Goal: Task Accomplishment & Management: Manage account settings

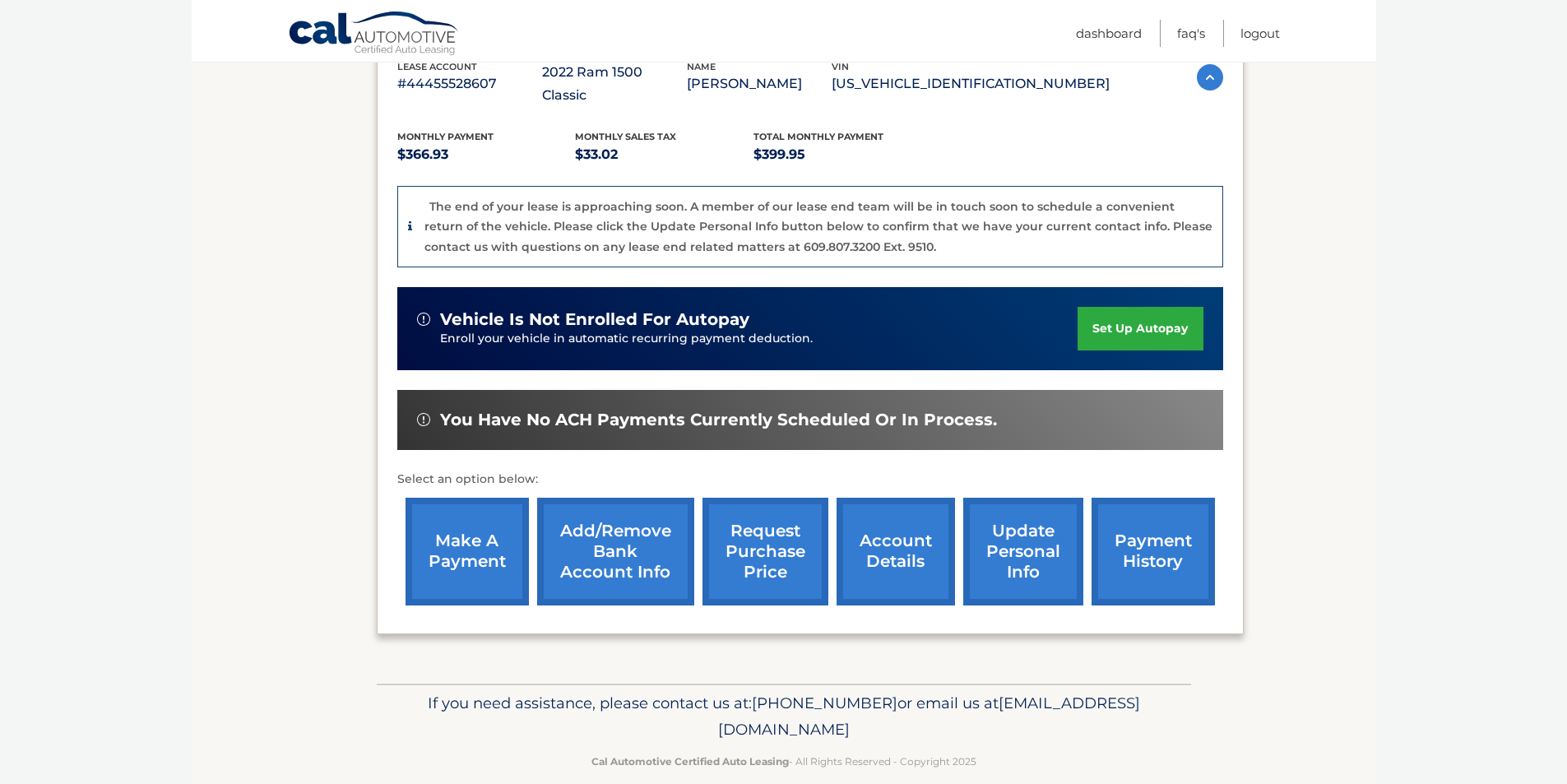
scroll to position [315, 0]
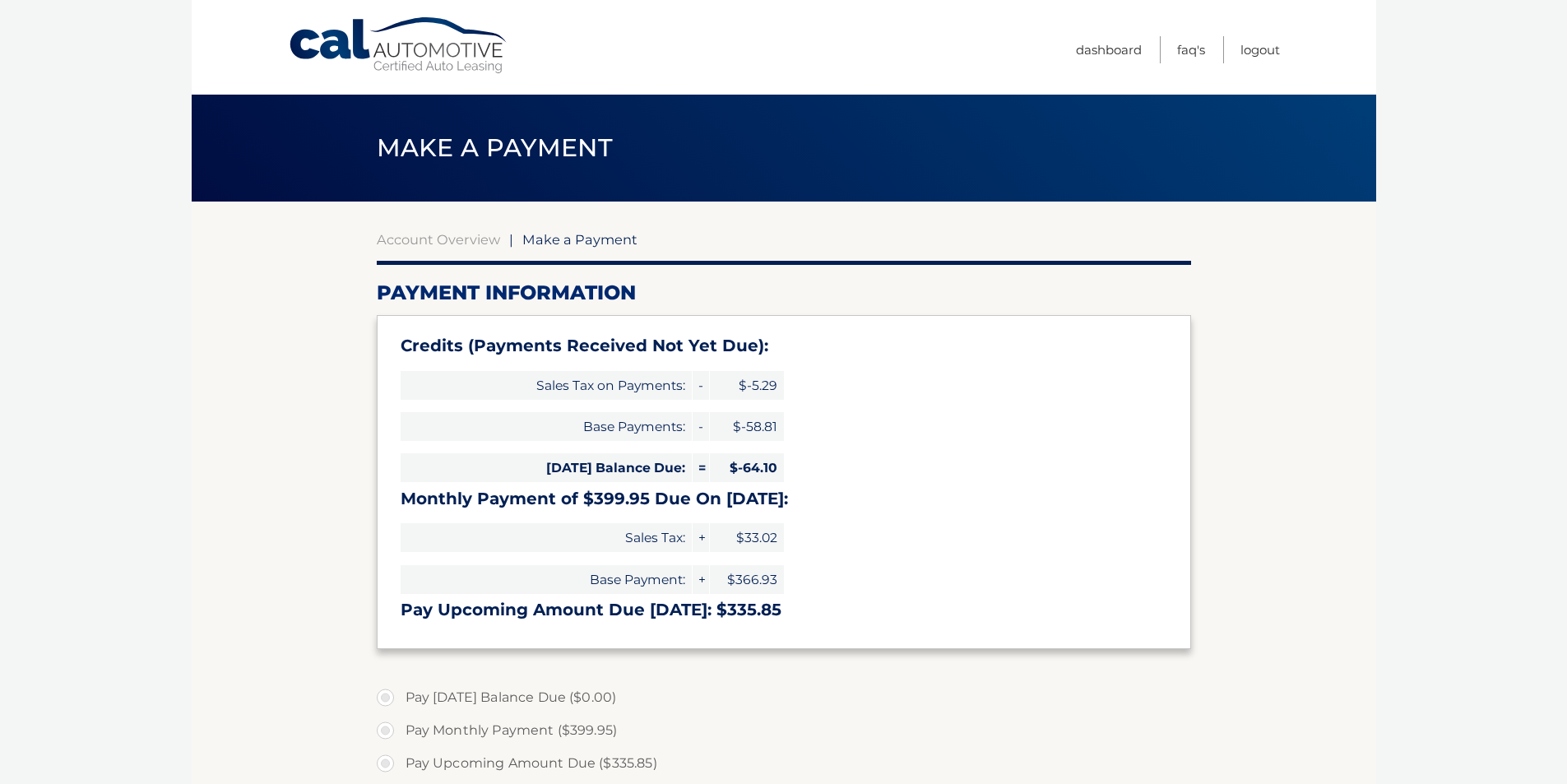
type input "335.85"
select select "NjFmODE1NDAtYWUwMC00MTZhLWE4NzgtZTQ0MjBmMzcxMmZm"
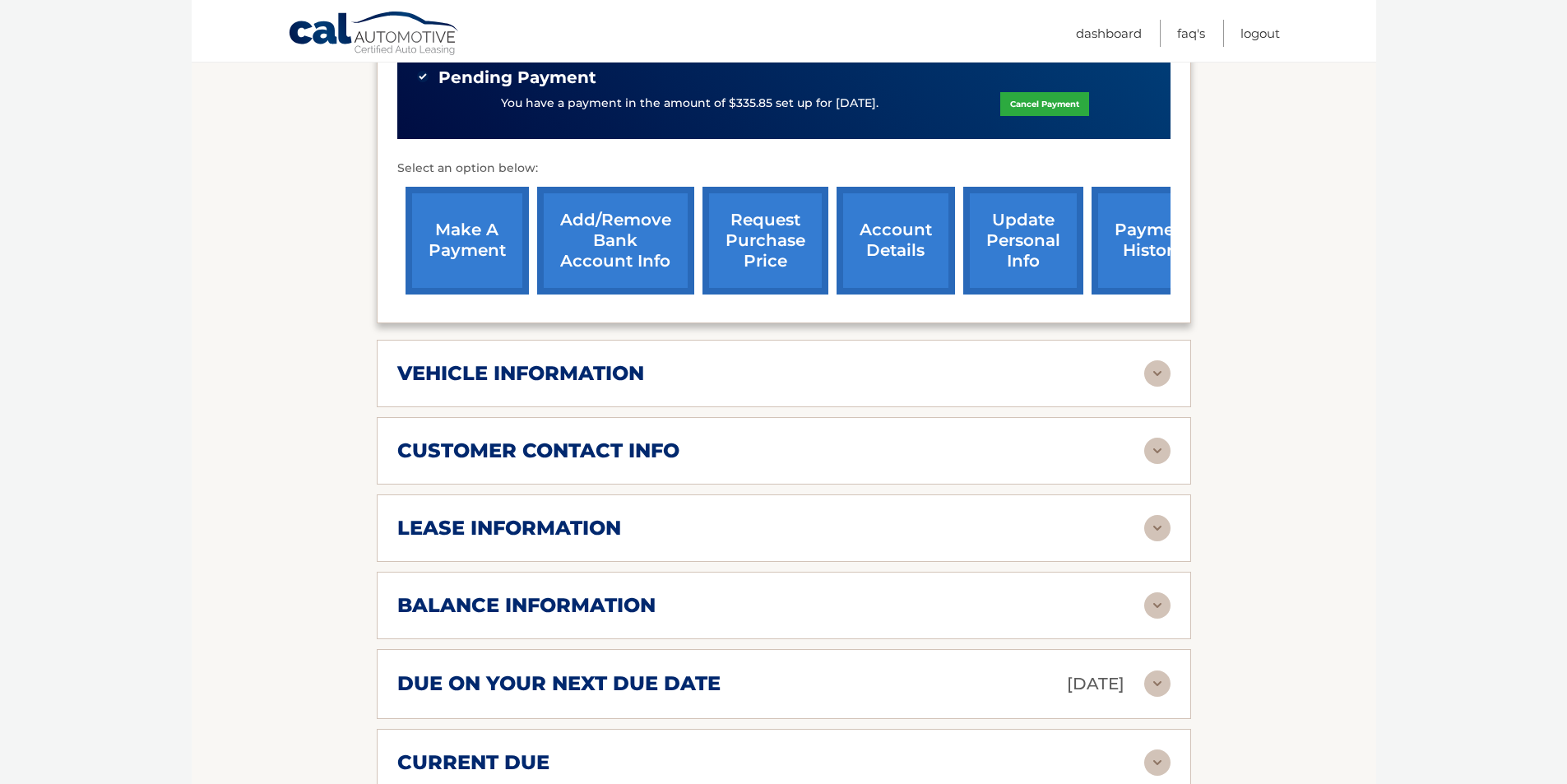
scroll to position [729, 0]
